Goal: Task Accomplishment & Management: Manage account settings

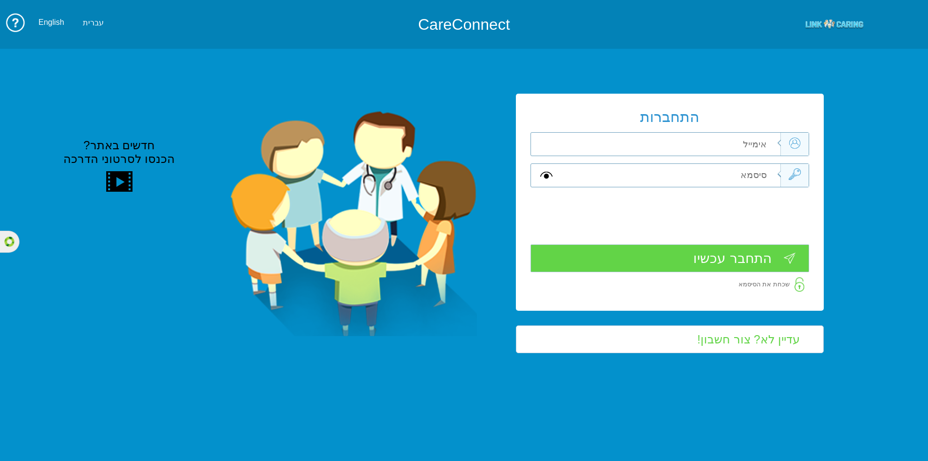
click at [750, 142] on input "text" at bounding box center [671, 144] width 220 height 23
type input "[PERSON_NAME][EMAIL_ADDRESS][DOMAIN_NAME]"
type input "m"
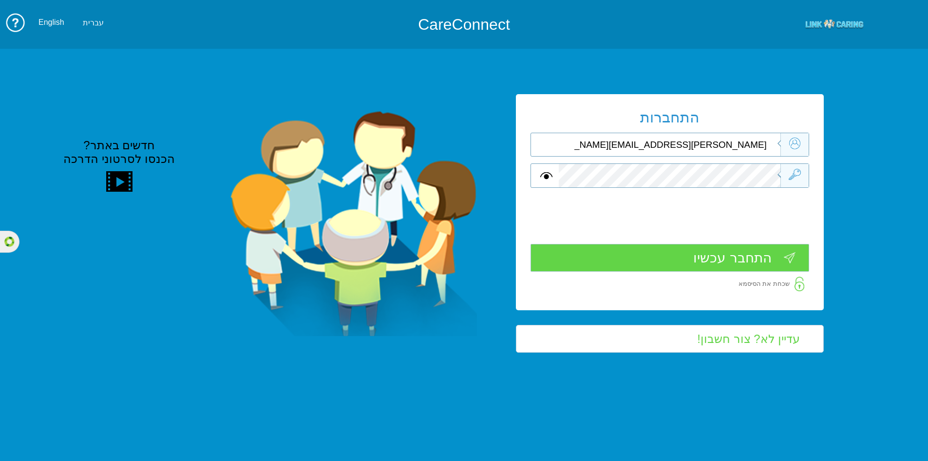
click at [540, 176] on div at bounding box center [670, 175] width 279 height 24
click at [544, 177] on span at bounding box center [546, 176] width 12 height 12
click at [691, 256] on input "התחבר עכשיו" at bounding box center [670, 258] width 279 height 28
